Goal: Information Seeking & Learning: Learn about a topic

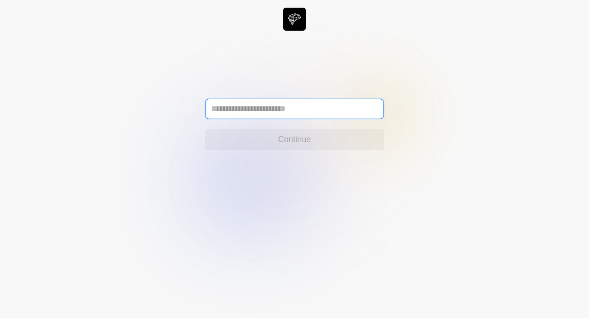
click at [317, 110] on input "text" at bounding box center [294, 109] width 179 height 20
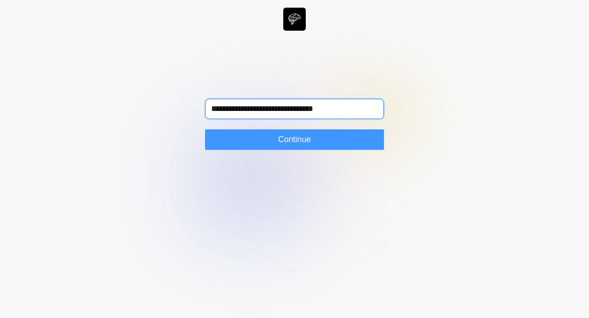
type input "**********"
click at [302, 138] on span "Continue" at bounding box center [294, 140] width 33 height 12
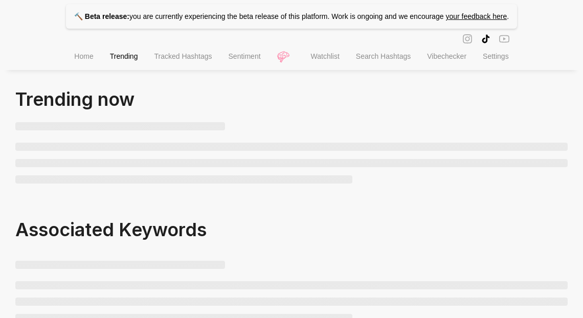
click at [241, 60] on span "Sentiment" at bounding box center [245, 56] width 32 height 8
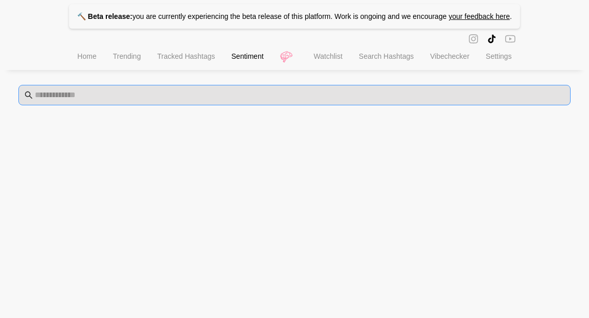
click at [221, 104] on span at bounding box center [294, 95] width 552 height 20
click at [212, 97] on input "text" at bounding box center [300, 95] width 530 height 12
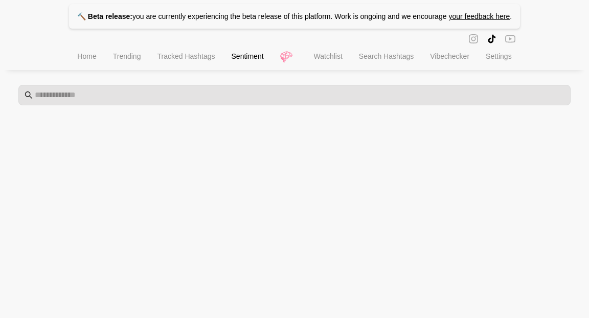
click at [330, 60] on span "Watchlist" at bounding box center [328, 56] width 29 height 8
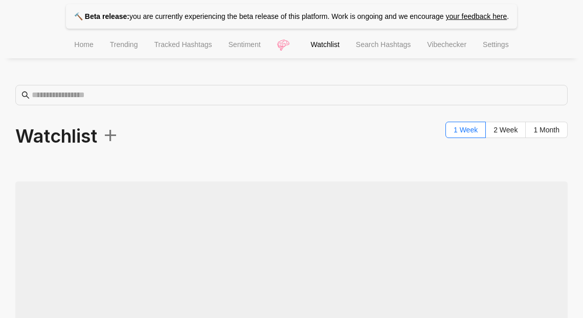
click at [370, 54] on li "Search Hashtags" at bounding box center [383, 46] width 71 height 26
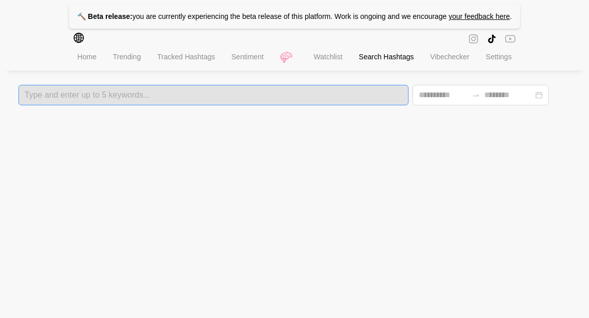
click at [271, 97] on div at bounding box center [213, 95] width 384 height 7
click at [253, 67] on li "Sentiment" at bounding box center [248, 58] width 49 height 26
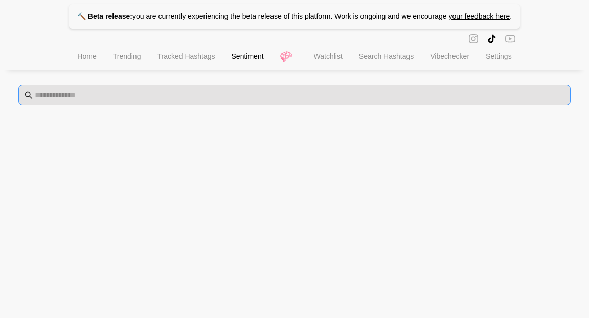
click at [225, 88] on span at bounding box center [294, 95] width 552 height 20
paste input "**********"
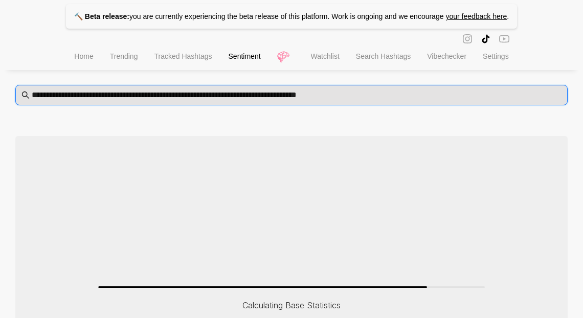
type input "**********"
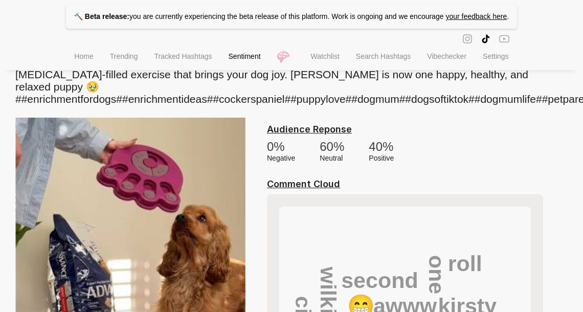
scroll to position [102, 0]
click at [330, 141] on div "60 %" at bounding box center [332, 147] width 25 height 14
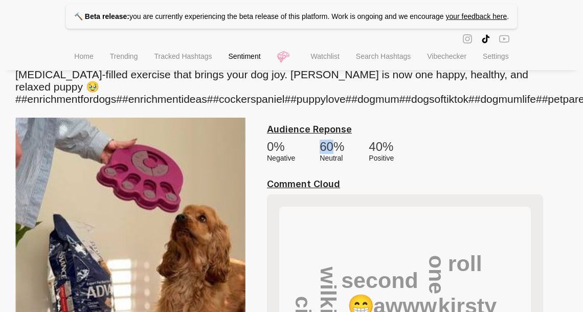
click at [330, 141] on div "60 %" at bounding box center [332, 147] width 25 height 14
click at [359, 156] on div "0 % negative 60 % neutral 40 % positive" at bounding box center [405, 151] width 276 height 23
